Goal: Download file/media

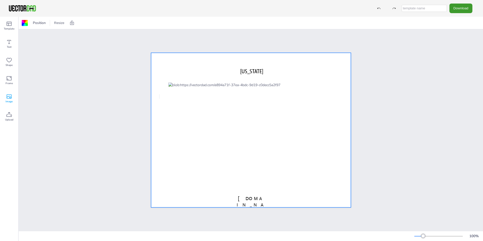
click at [10, 97] on icon at bounding box center [9, 96] width 6 height 6
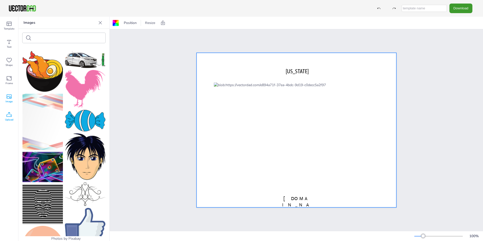
click at [7, 116] on icon at bounding box center [9, 115] width 6 height 6
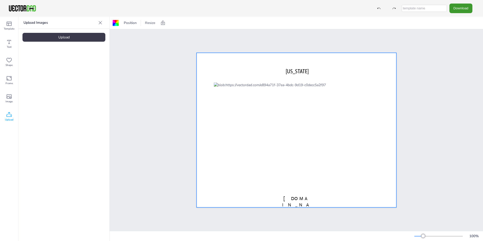
click at [50, 37] on div "Upload" at bounding box center [63, 37] width 83 height 9
click at [465, 10] on button "Download" at bounding box center [460, 8] width 23 height 9
click at [463, 41] on li "JPG" at bounding box center [461, 41] width 41 height 10
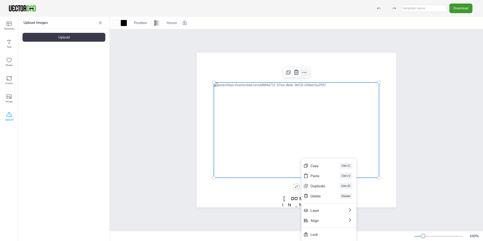
click at [302, 70] on icon at bounding box center [304, 72] width 6 height 6
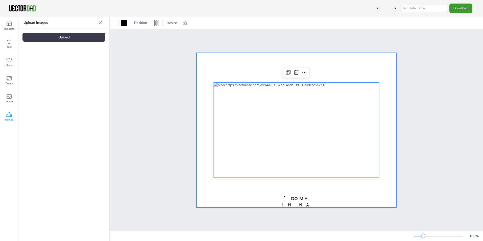
click at [331, 59] on div at bounding box center [296, 130] width 200 height 154
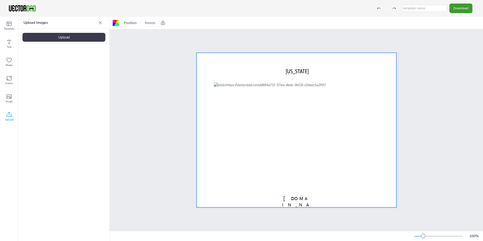
click at [427, 10] on input "text" at bounding box center [423, 8] width 45 height 7
type input "State w.Counties"
click at [457, 9] on button "Download" at bounding box center [460, 8] width 23 height 9
click at [455, 39] on li "JPG" at bounding box center [461, 41] width 41 height 10
drag, startPoint x: 350, startPoint y: 92, endPoint x: 296, endPoint y: 43, distance: 72.9
